Goal: Task Accomplishment & Management: Complete application form

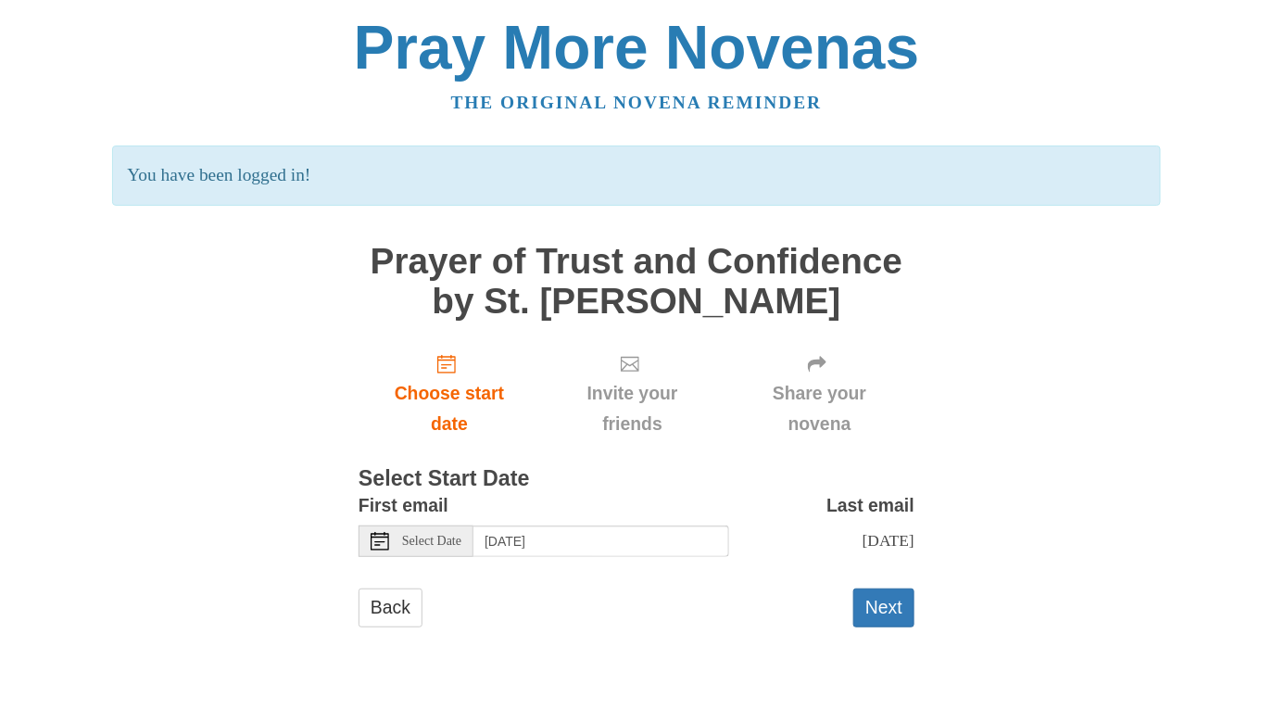
click at [321, 174] on p "You have been logged in!" at bounding box center [636, 175] width 1048 height 60
click at [879, 612] on button "Next" at bounding box center [883, 607] width 61 height 38
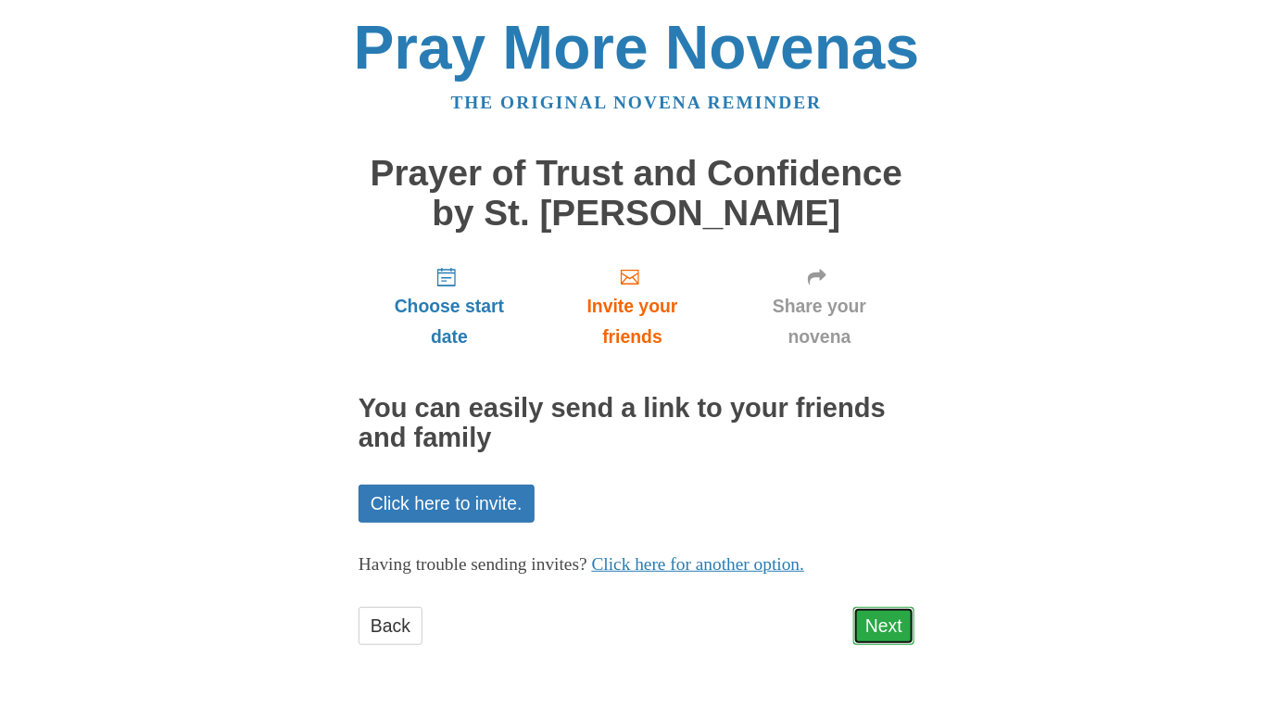
click at [877, 612] on link "Next" at bounding box center [883, 626] width 61 height 38
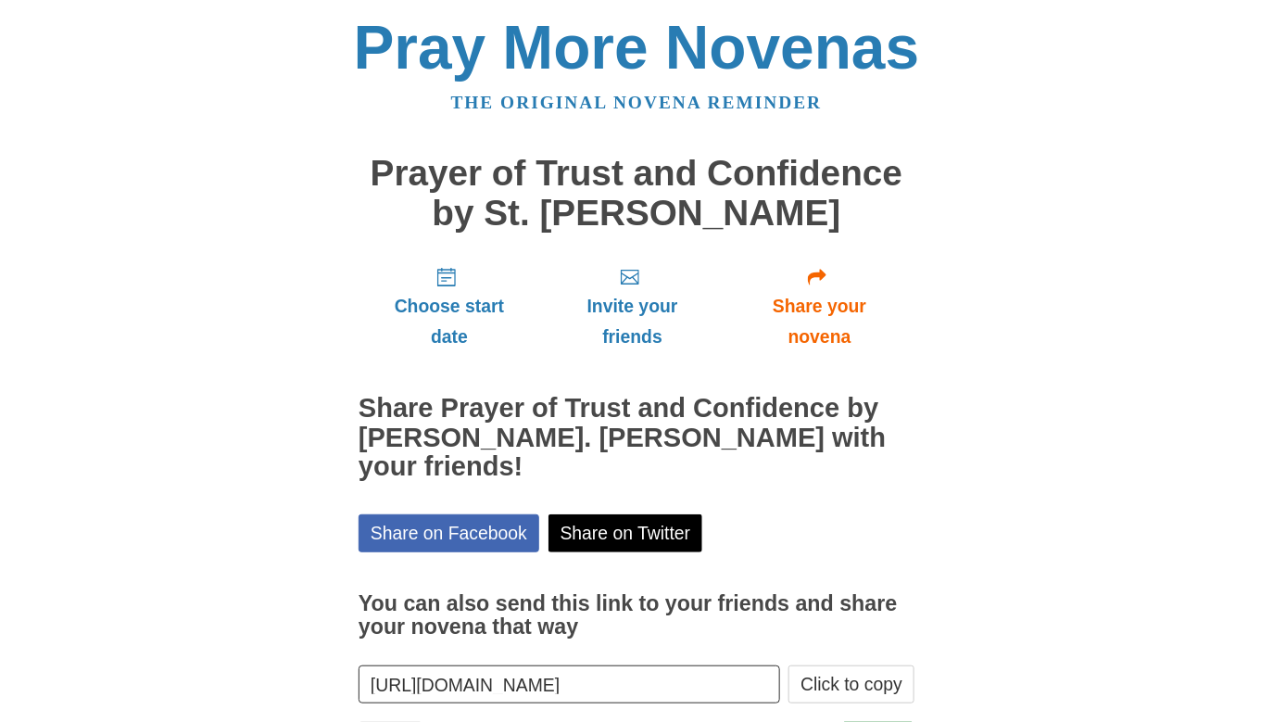
click at [877, 612] on label "You can also send this link to your friends and share your novena that way" at bounding box center [637, 616] width 556 height 91
click at [780, 665] on input "[URL][DOMAIN_NAME]" at bounding box center [570, 684] width 422 height 38
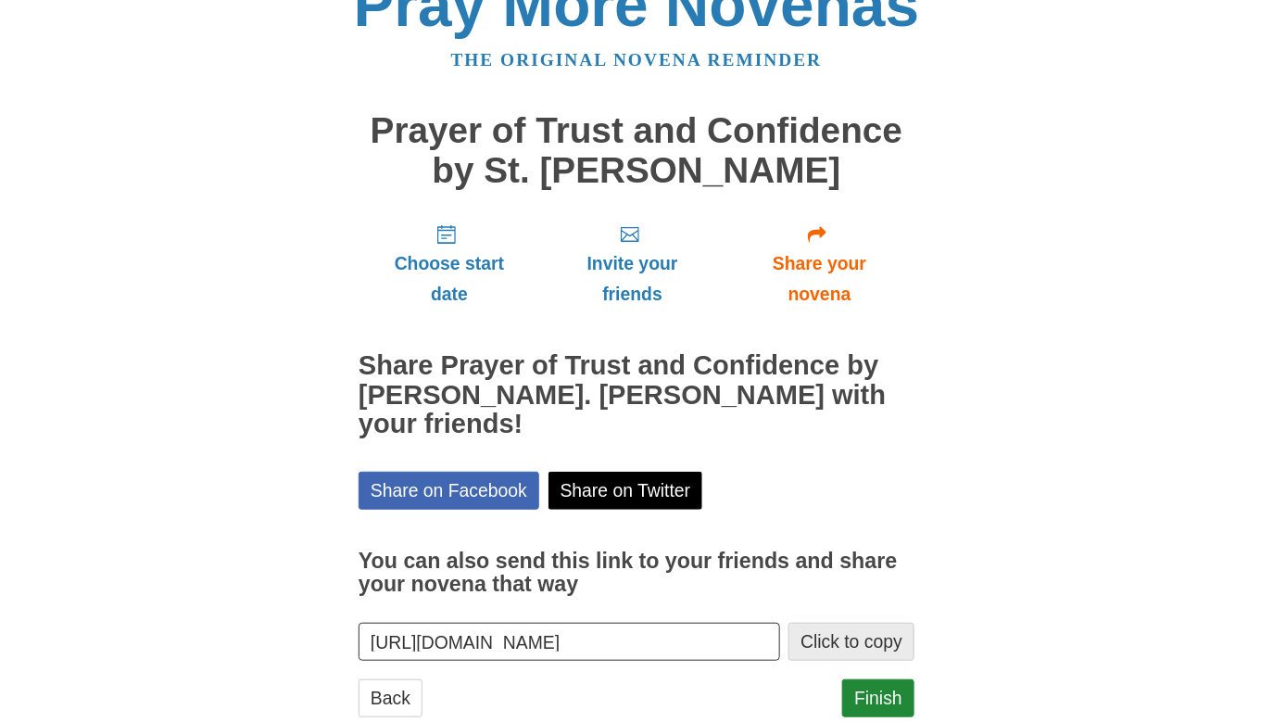
scroll to position [61, 0]
